Goal: Check status

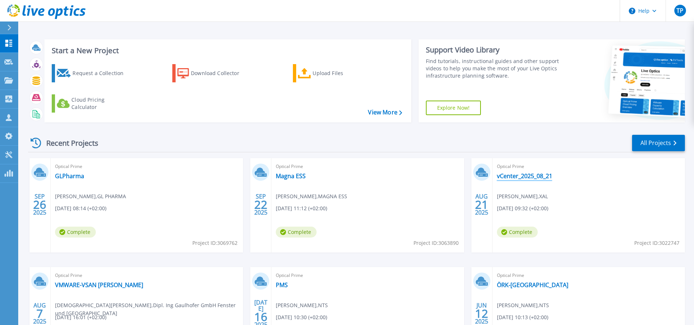
click at [510, 176] on link "vCenter_2025_08_21" at bounding box center [524, 175] width 55 height 7
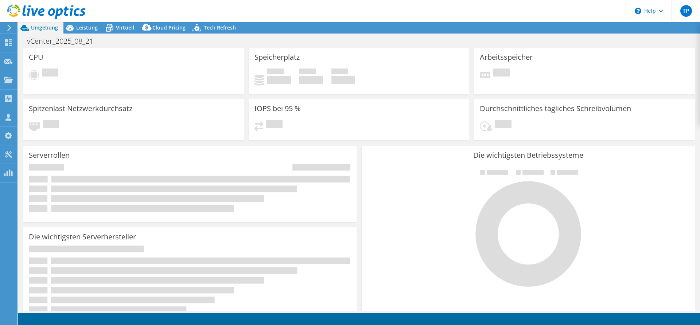
select select "USD"
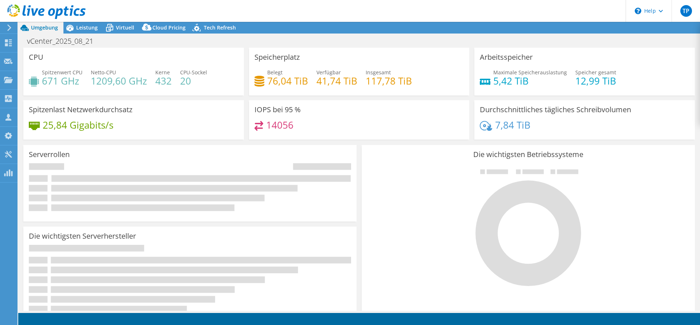
select select "EUFrankfurt"
select select "EUR"
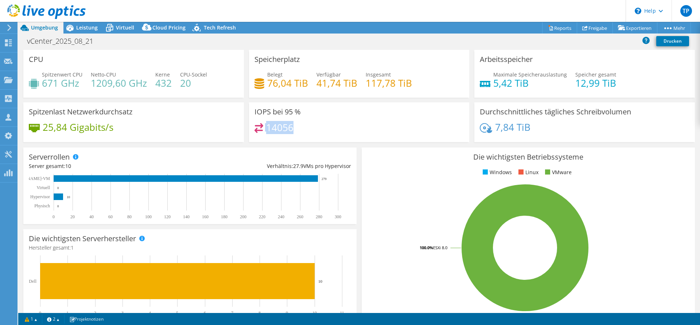
drag, startPoint x: 279, startPoint y: 129, endPoint x: 253, endPoint y: 129, distance: 26.6
click at [252, 129] on div "IOPS bei 95 % 14056" at bounding box center [359, 122] width 221 height 40
click at [306, 129] on div "14056" at bounding box center [359, 131] width 210 height 16
